Goal: Task Accomplishment & Management: Complete application form

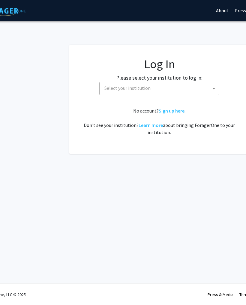
click at [192, 88] on span "Select your institution" at bounding box center [160, 88] width 117 height 12
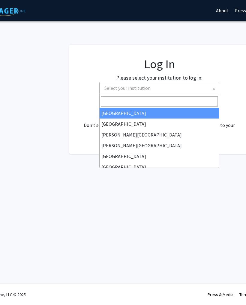
click at [180, 93] on span "Select your institution" at bounding box center [160, 88] width 117 height 12
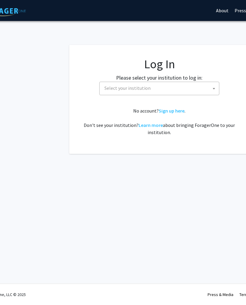
click at [182, 88] on span "Select your institution" at bounding box center [160, 88] width 117 height 12
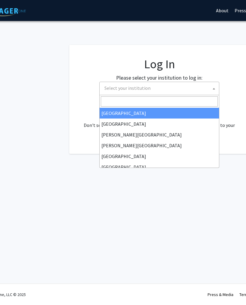
scroll to position [0, 0]
select select "5"
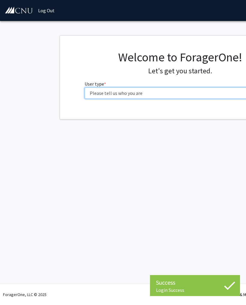
click at [198, 95] on select "Please tell us who you are Undergraduate Student Master's Student Doctoral Cand…" at bounding box center [180, 93] width 191 height 11
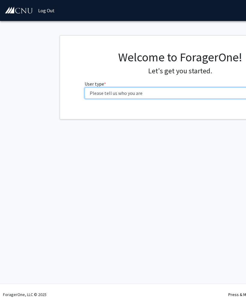
select select "1: undergrad"
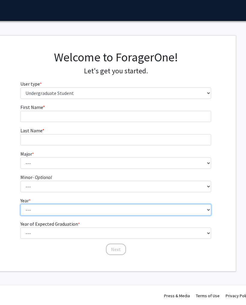
click at [164, 213] on select "--- First-year Sophomore Junior Senior Postbaccalaureate Certificate" at bounding box center [116, 209] width 191 height 11
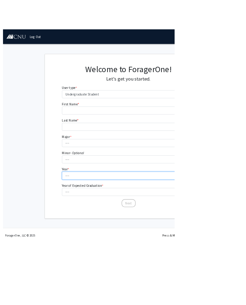
scroll to position [0, 65]
